Goal: Task Accomplishment & Management: Manage account settings

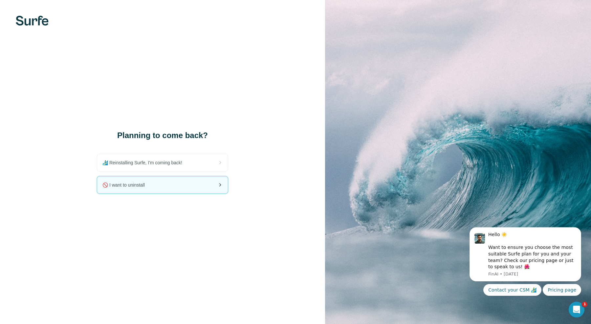
click at [158, 184] on div "🚫 I want to uninstall" at bounding box center [162, 185] width 131 height 17
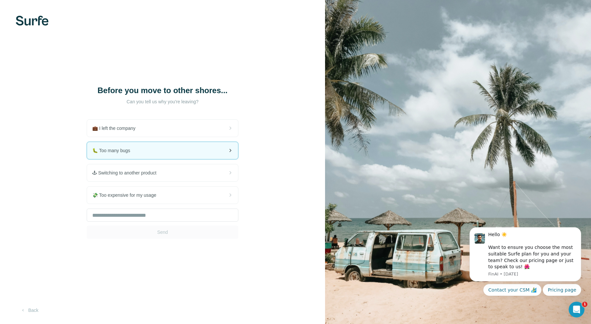
click at [160, 146] on div "🐛 Too many bugs" at bounding box center [162, 150] width 151 height 17
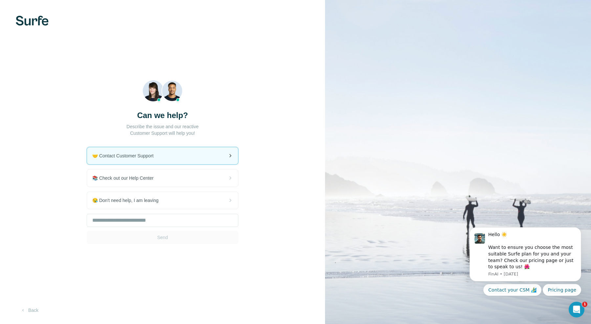
click at [164, 155] on div "🤝 Contact Customer Support" at bounding box center [162, 155] width 151 height 17
click at [164, 188] on div "🤝 Contact Customer Support 📚 Check out our Help Center 😪 Don't need help, I am …" at bounding box center [163, 195] width 152 height 97
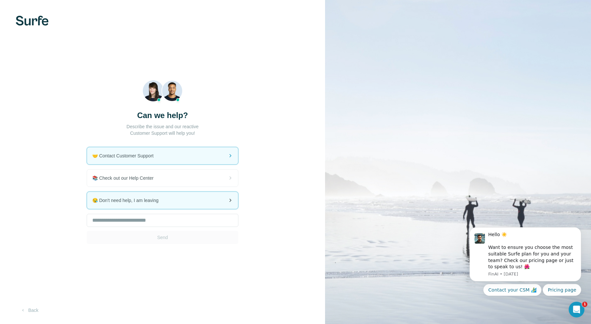
click at [161, 199] on span "😪 Don't need help, I am leaving" at bounding box center [128, 200] width 72 height 7
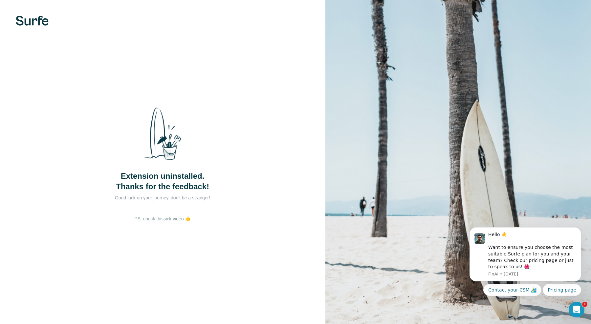
click at [184, 230] on div "Extension uninstalled. Thanks for the feedback! Good luck on your journey, don'…" at bounding box center [162, 162] width 325 height 324
